Goal: Check status: Check status

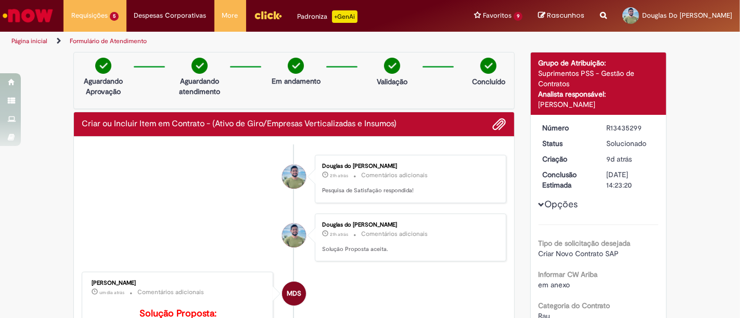
scroll to position [231, 0]
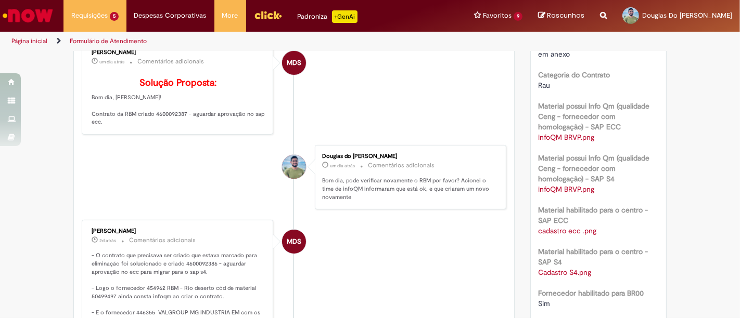
drag, startPoint x: 157, startPoint y: 118, endPoint x: 162, endPoint y: 134, distance: 17.1
click at [158, 123] on p "Solução Proposta: Bom dia, Douglas! Contrato da RBM criado 4600092387 - aguarda…" at bounding box center [178, 102] width 173 height 48
click at [161, 126] on p "Solução Proposta: Bom dia, Douglas! Contrato da RBM criado 4600092387 - aguarda…" at bounding box center [178, 102] width 173 height 48
copy p "4600092387"
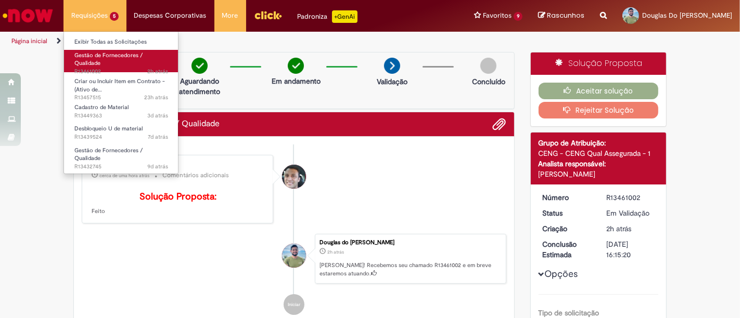
click at [106, 61] on link "Gestão de Fornecedores / Qualidade 2h atrás 2 horas atrás R13461002" at bounding box center [121, 61] width 114 height 22
click at [105, 63] on link "Gestão de Fornecedores / Qualidade 2h atrás 2 horas atrás R13461002" at bounding box center [121, 61] width 114 height 22
click at [83, 54] on span "Gestão de Fornecedores / Qualidade" at bounding box center [108, 59] width 68 height 16
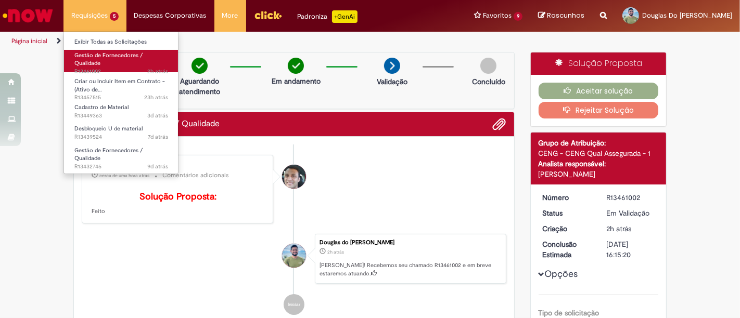
click at [97, 58] on span "Gestão de Fornecedores / Qualidade" at bounding box center [108, 59] width 68 height 16
drag, startPoint x: 97, startPoint y: 58, endPoint x: 155, endPoint y: 61, distance: 58.3
click at [99, 59] on span "Gestão de Fornecedores / Qualidade" at bounding box center [108, 59] width 68 height 16
click at [163, 61] on link "Gestão de Fornecedores / Qualidade 2h atrás 2 horas atrás R13461002" at bounding box center [121, 61] width 114 height 22
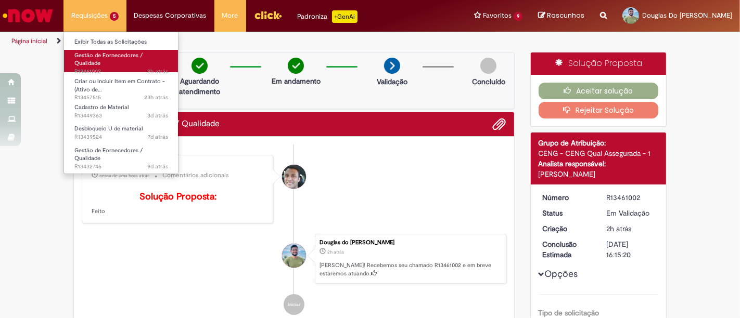
click at [163, 61] on link "Gestão de Fornecedores / Qualidade 2h atrás 2 horas atrás R13461002" at bounding box center [121, 61] width 114 height 22
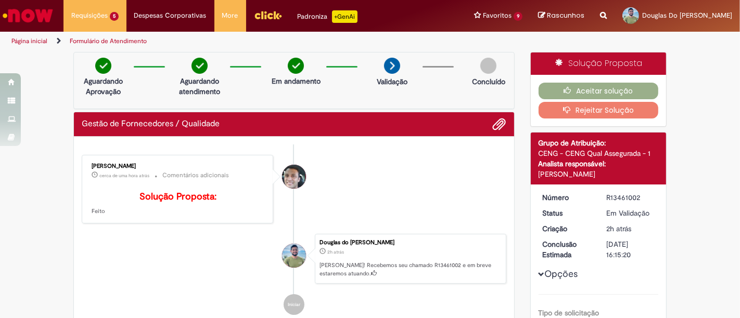
click at [12, 16] on img "Ir para a Homepage" at bounding box center [28, 15] width 54 height 21
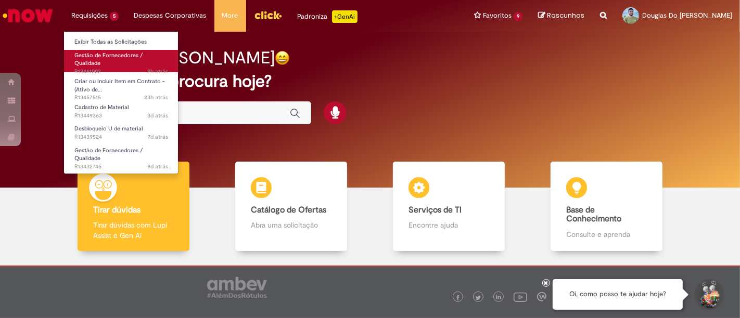
click at [150, 61] on link "Gestão de Fornecedores / Qualidade 2h atrás 2 horas atrás R13461002" at bounding box center [121, 61] width 114 height 22
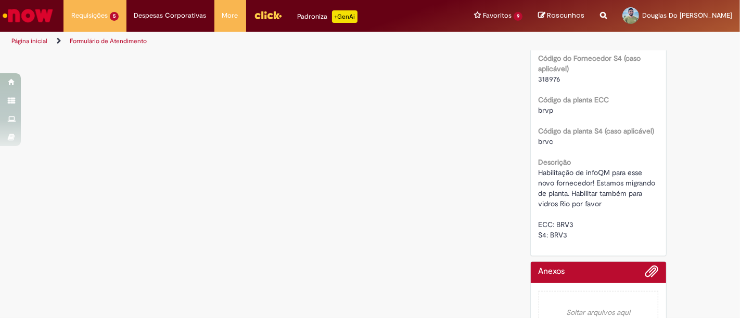
scroll to position [459, 0]
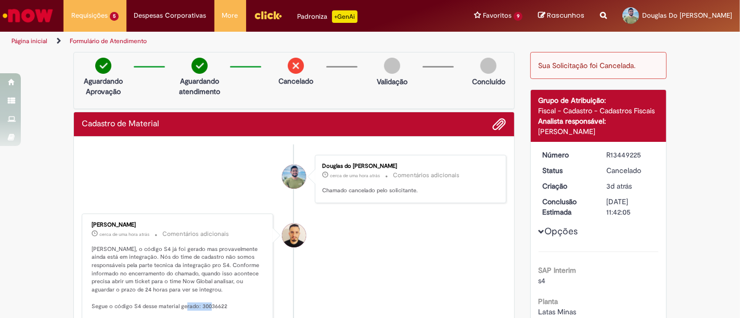
scroll to position [115, 0]
